Goal: Find specific page/section: Find specific page/section

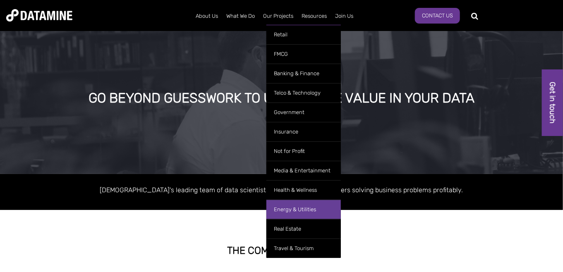
click at [307, 209] on link "Energy & Utilities" at bounding box center [303, 209] width 74 height 19
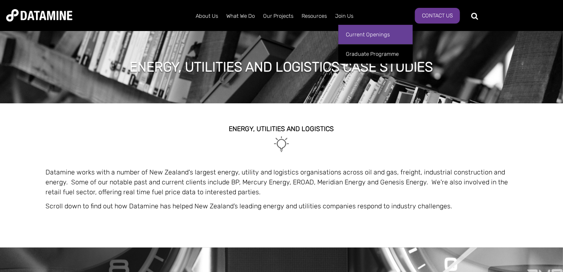
click at [359, 32] on link "Current Openings" at bounding box center [375, 34] width 74 height 19
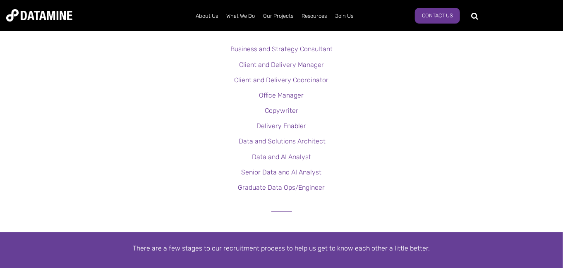
scroll to position [239, 0]
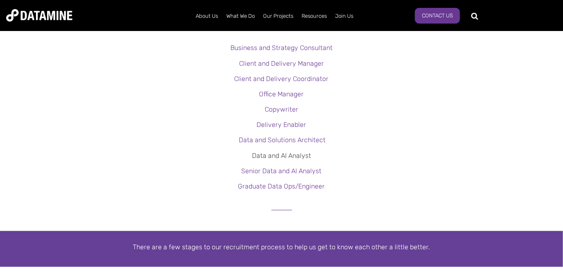
click at [289, 157] on link "Data and AI Analyst" at bounding box center [281, 156] width 59 height 8
